Goal: Check status: Check status

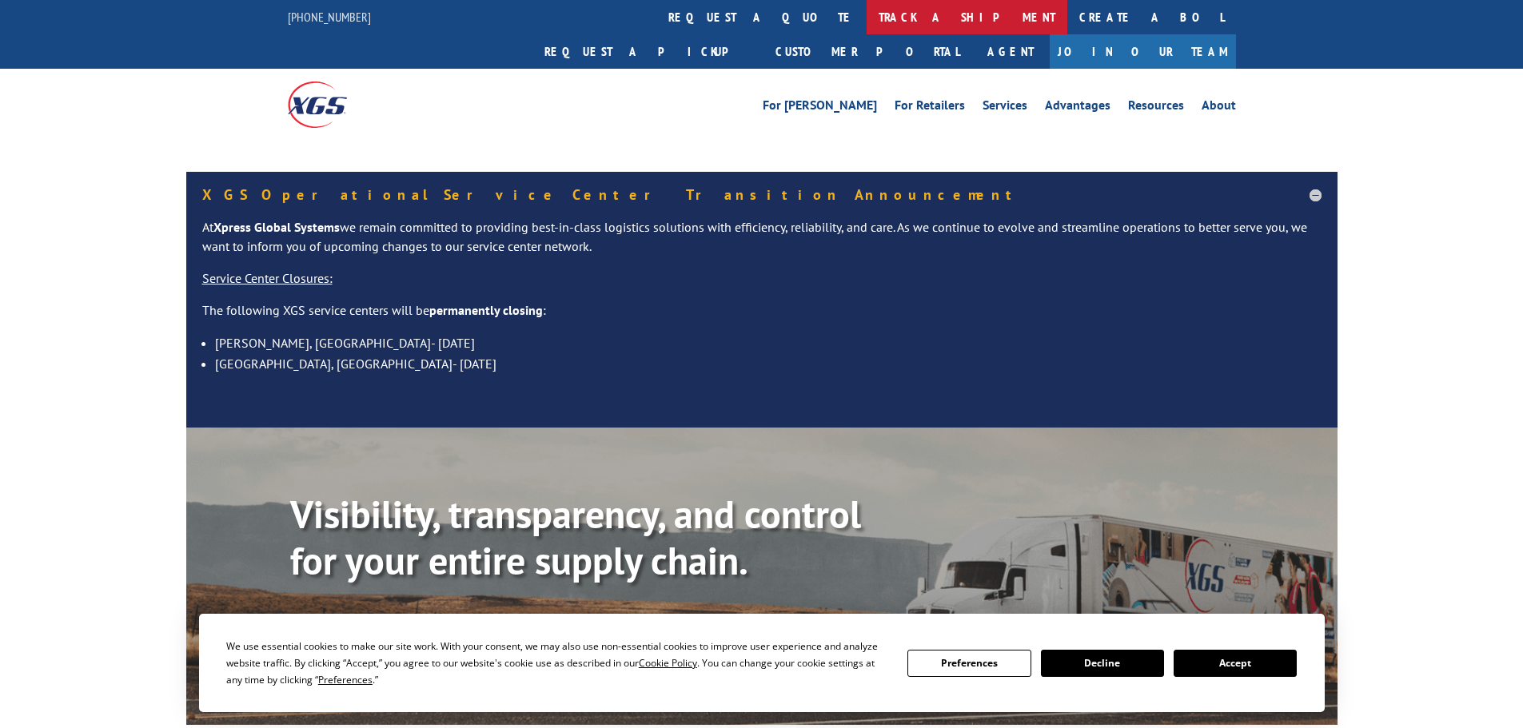
click at [867, 14] on link "track a shipment" at bounding box center [967, 17] width 201 height 34
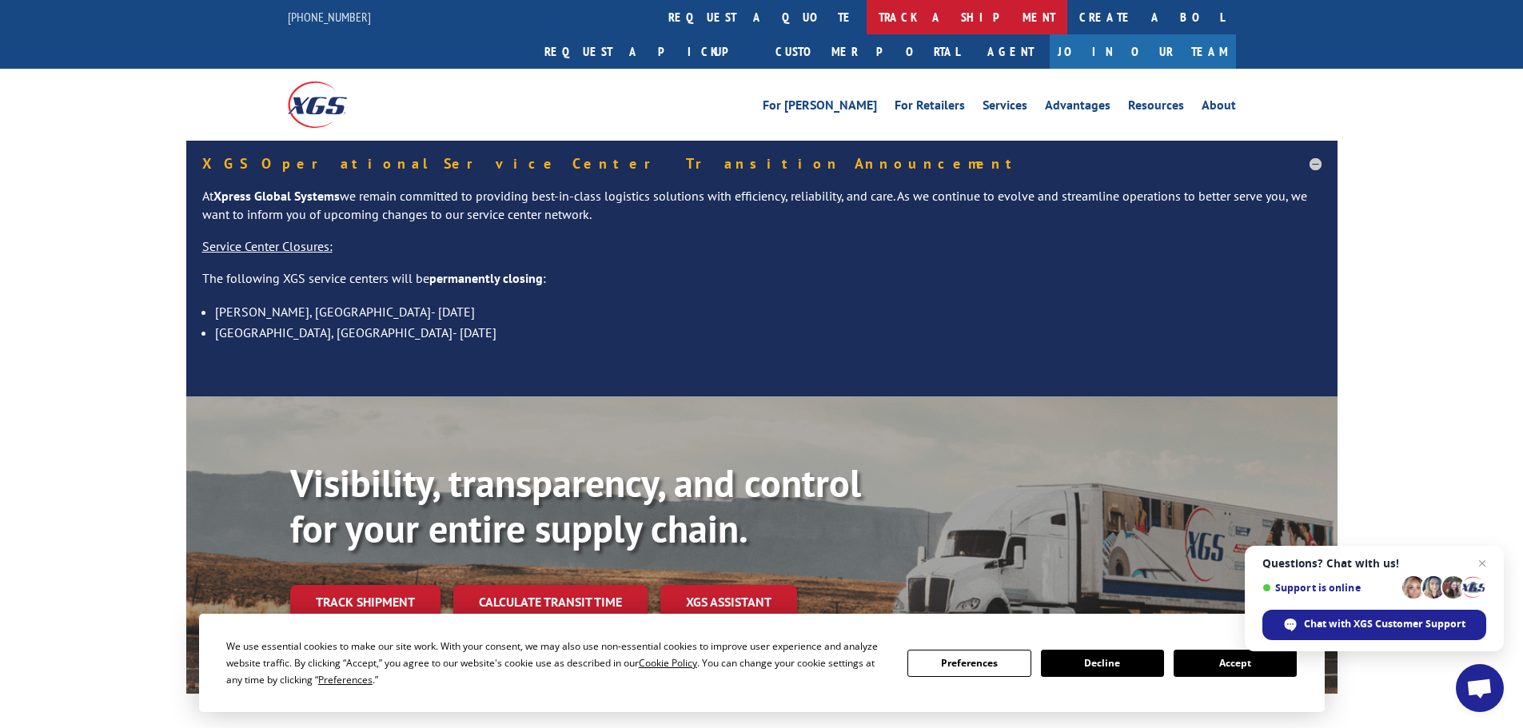
click at [867, 22] on link "track a shipment" at bounding box center [967, 17] width 201 height 34
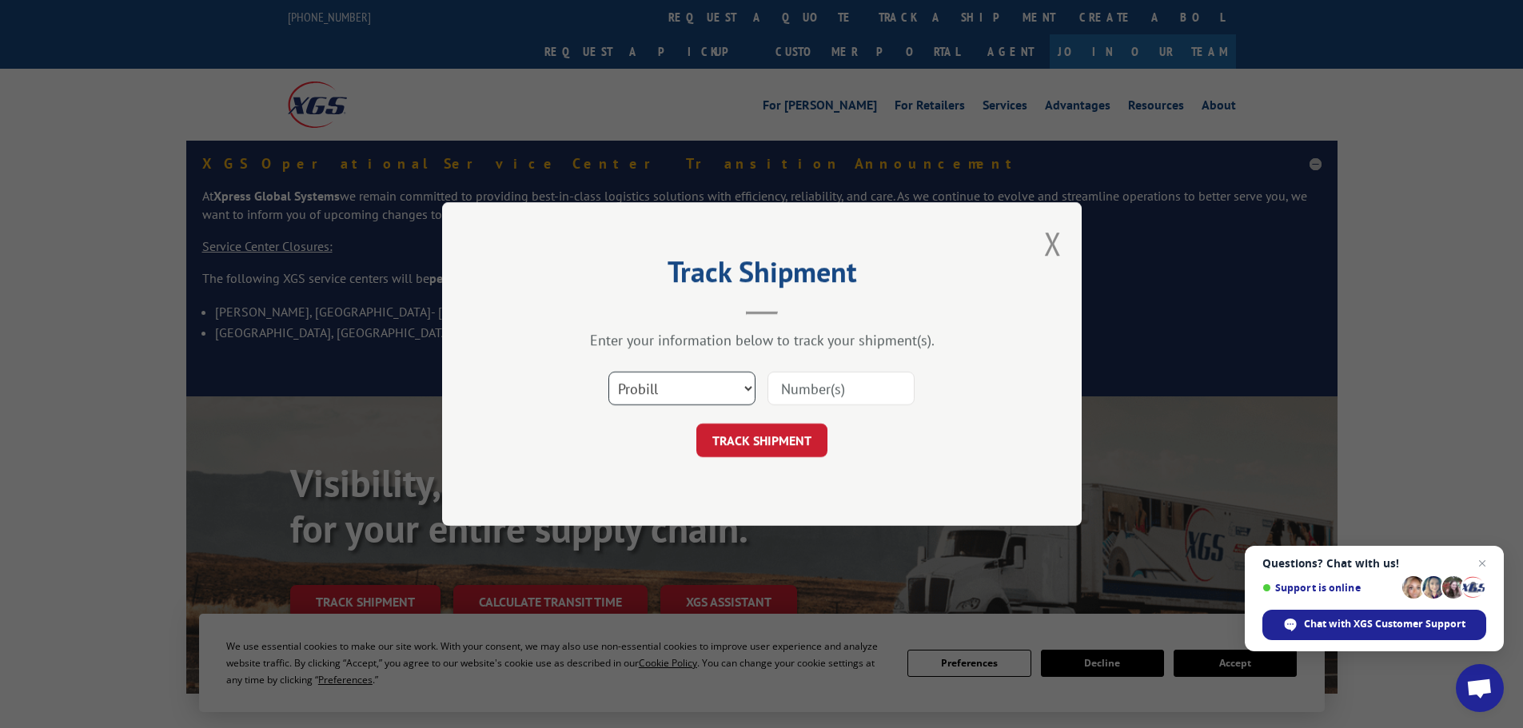
click at [705, 385] on select "Select category... Probill BOL PO" at bounding box center [681, 389] width 147 height 34
select select "bol"
click at [608, 372] on select "Select category... Probill BOL PO" at bounding box center [681, 389] width 147 height 34
click at [815, 386] on input at bounding box center [841, 389] width 147 height 34
paste input "51485087"
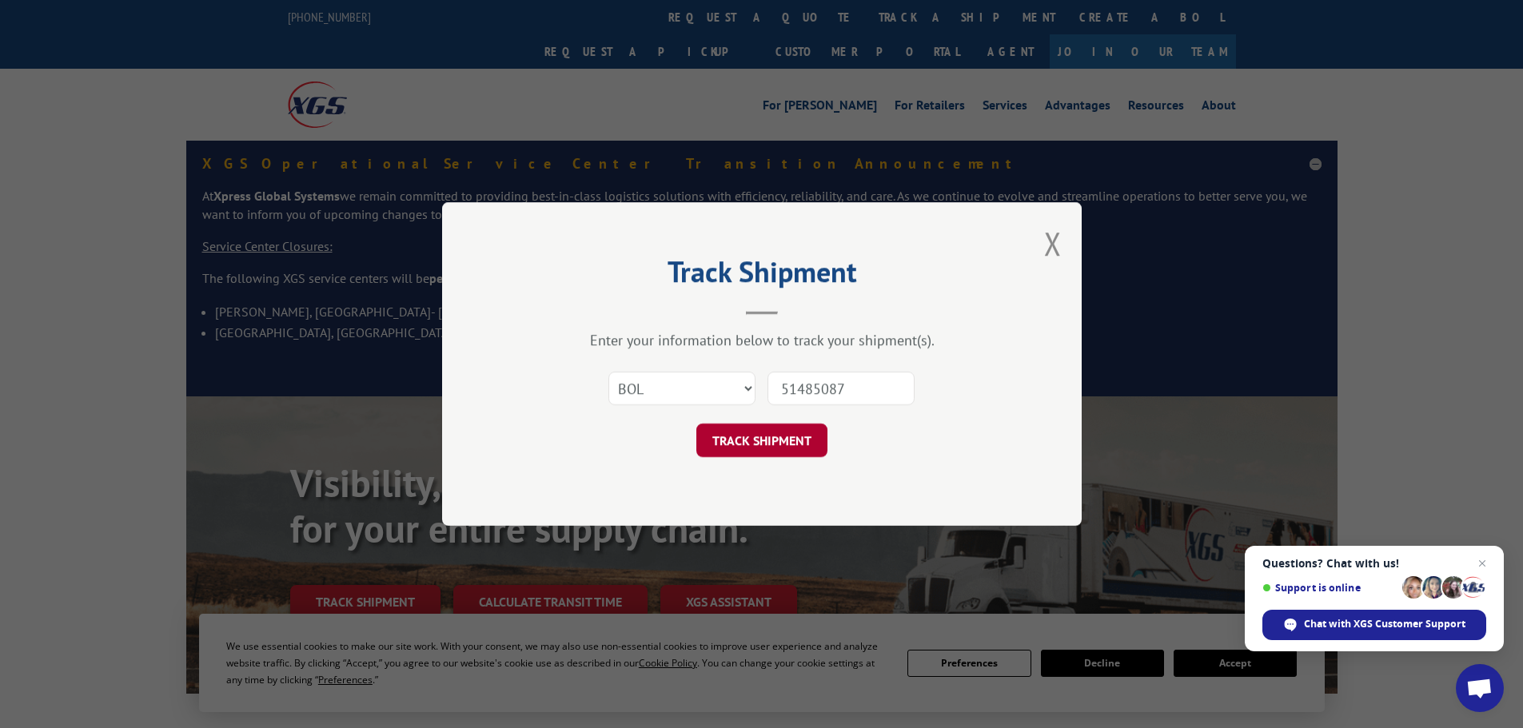
type input "51485087"
click at [754, 429] on button "TRACK SHIPMENT" at bounding box center [761, 441] width 131 height 34
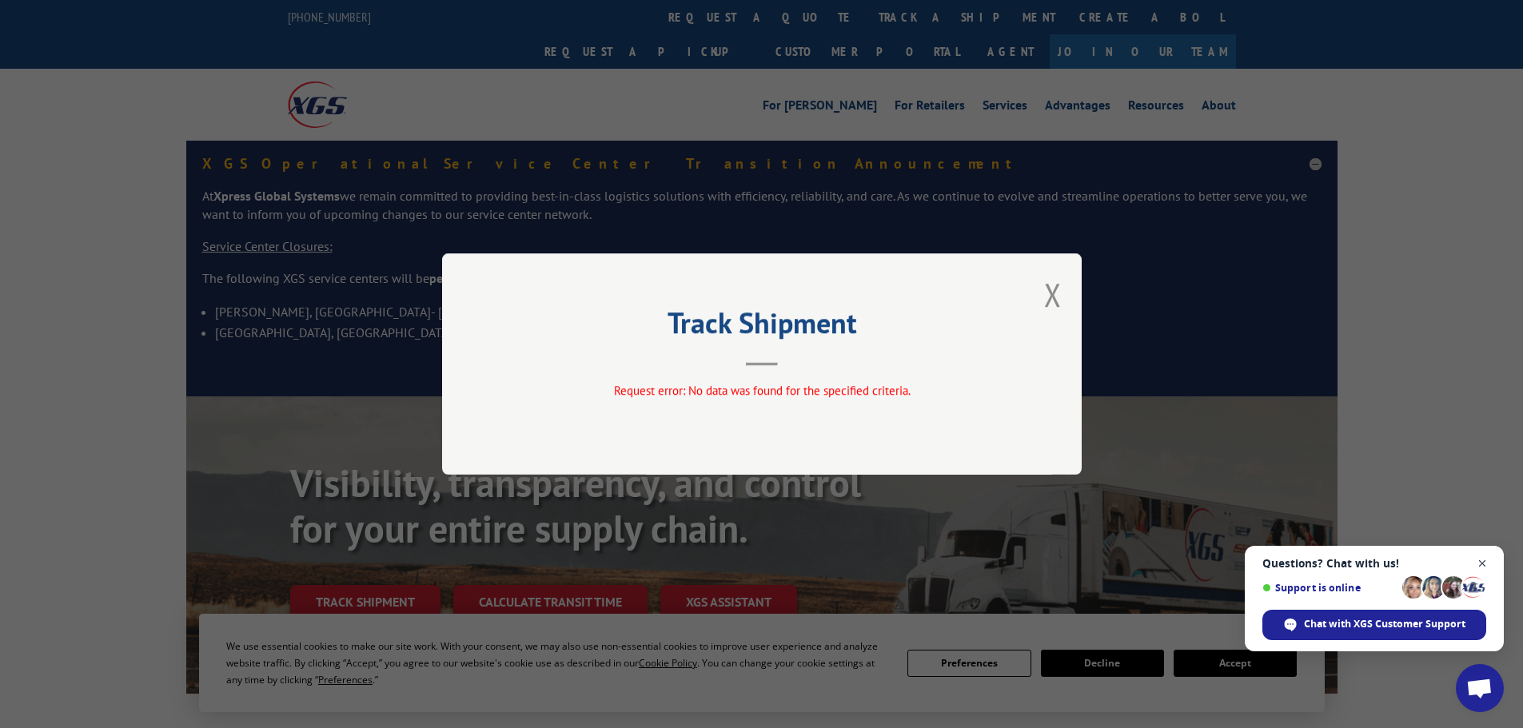
click at [1483, 560] on span "Open chat" at bounding box center [1483, 564] width 20 height 20
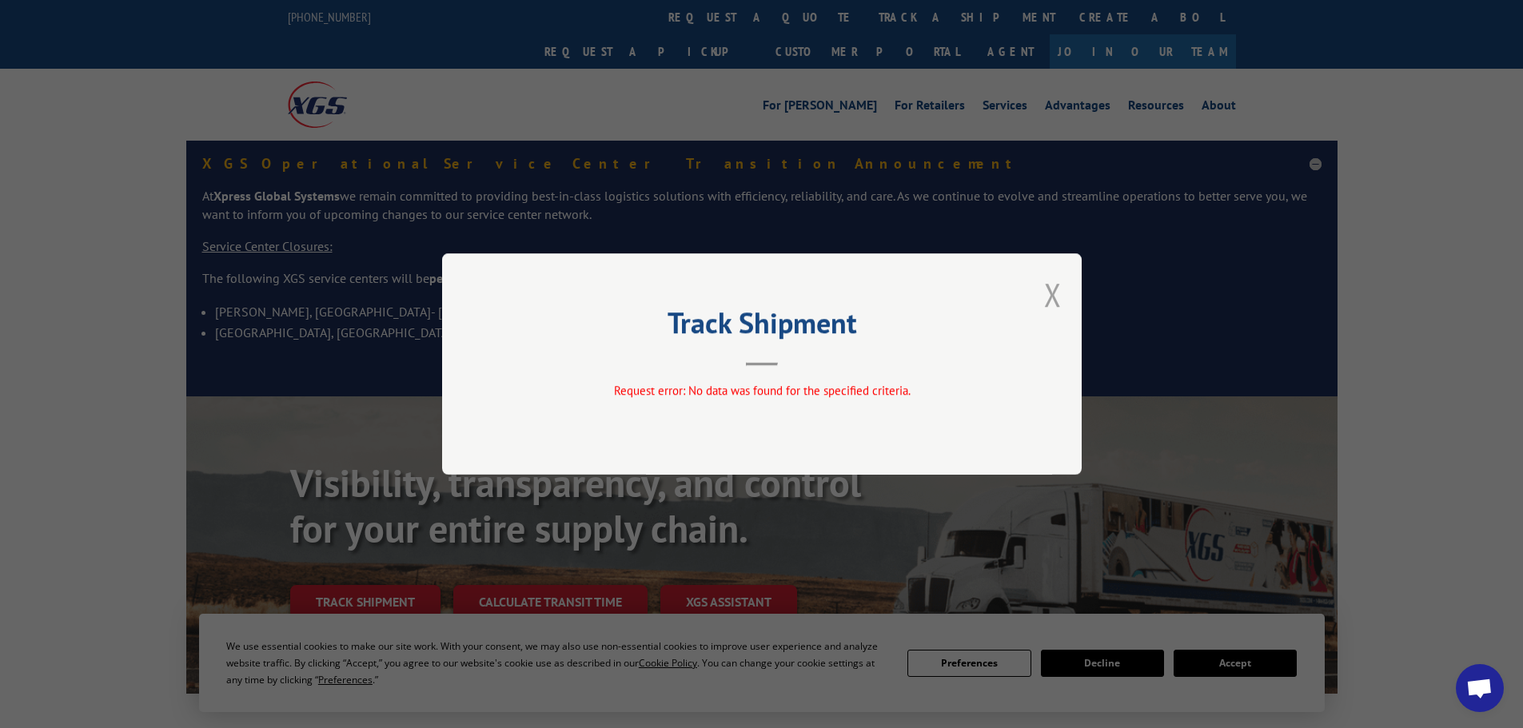
click at [1050, 285] on button "Close modal" at bounding box center [1053, 294] width 18 height 42
